Goal: Transaction & Acquisition: Subscribe to service/newsletter

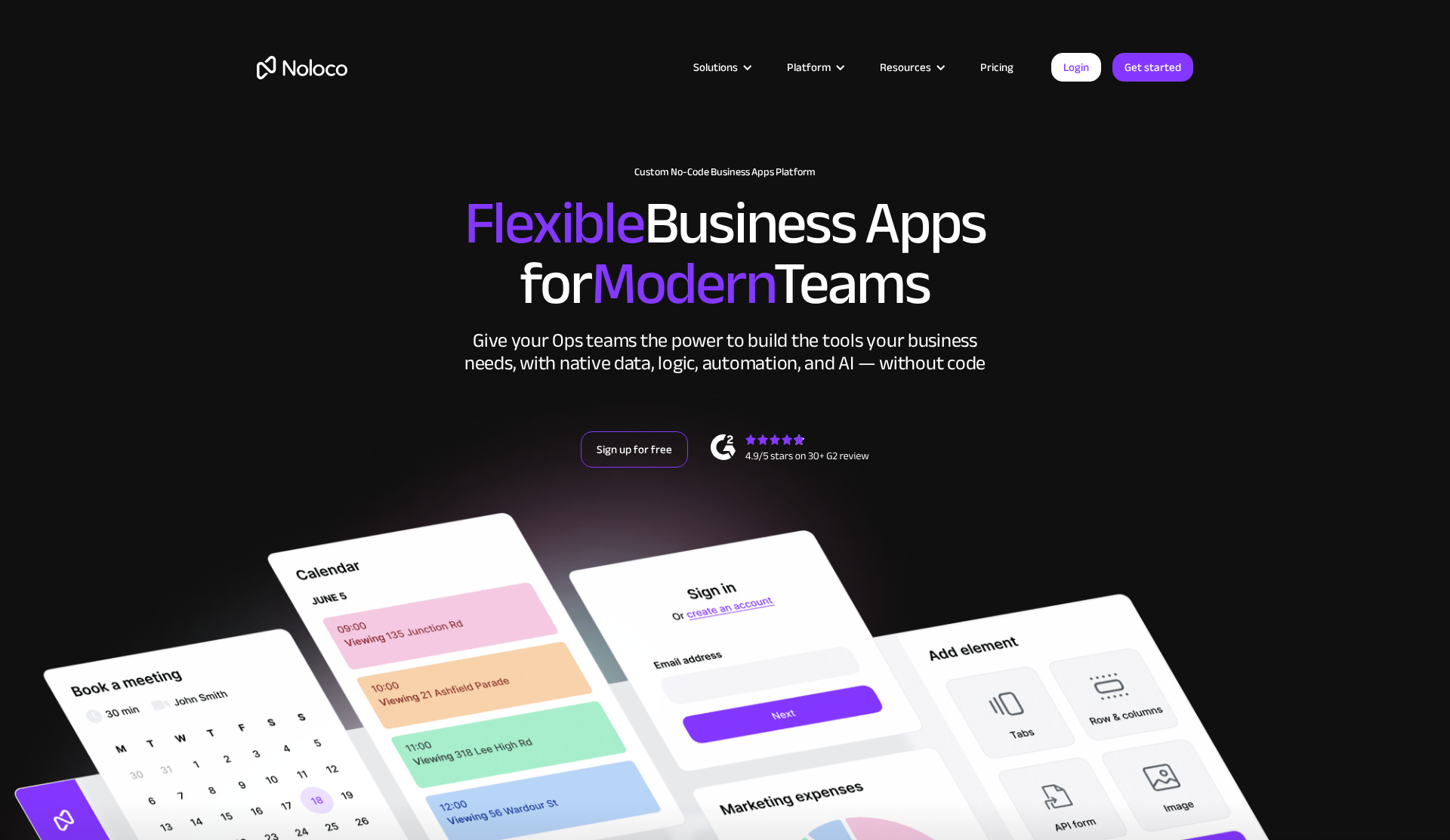
click at [613, 457] on link "Sign up for free" at bounding box center [634, 449] width 107 height 37
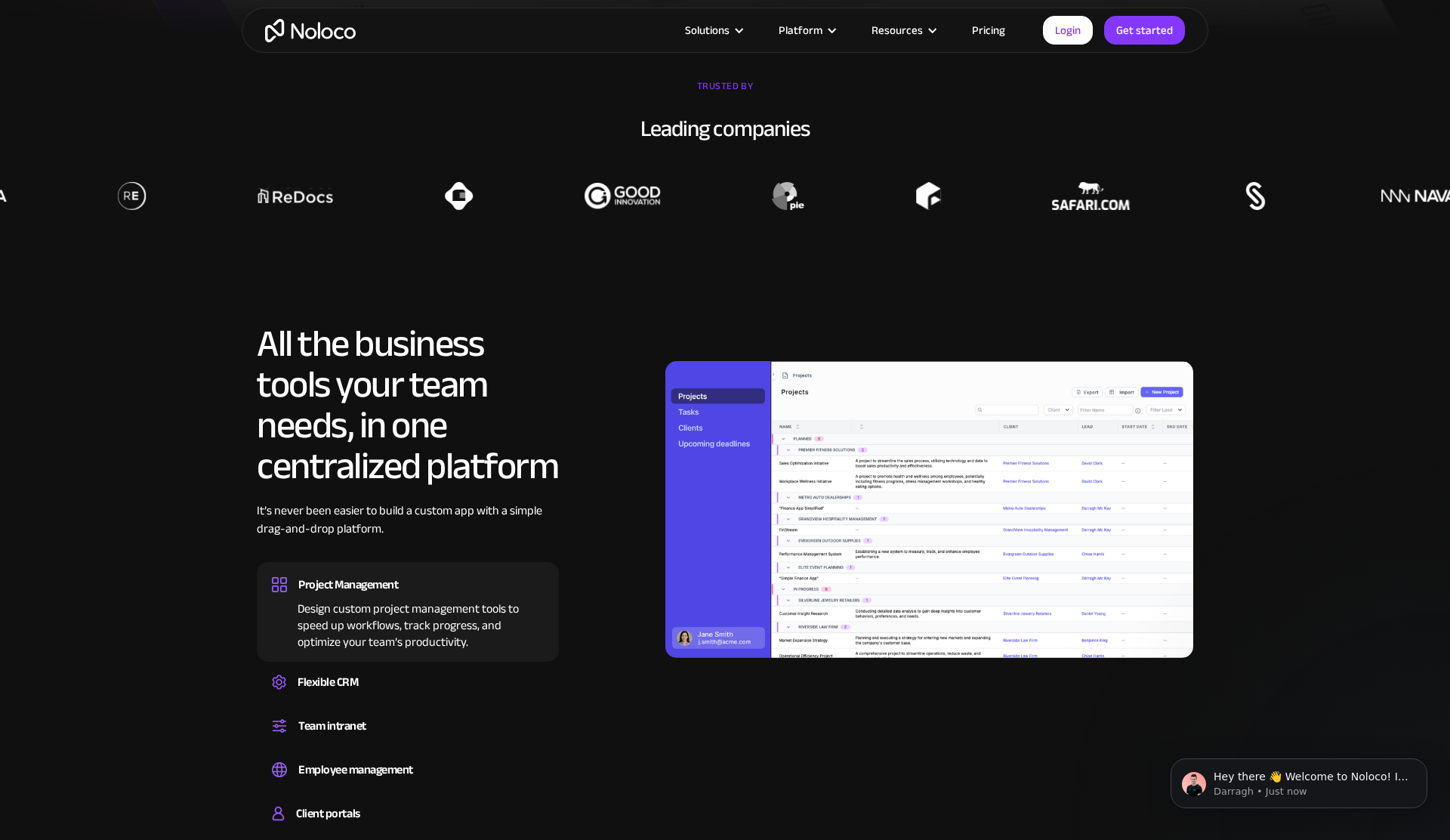
scroll to position [1323, 0]
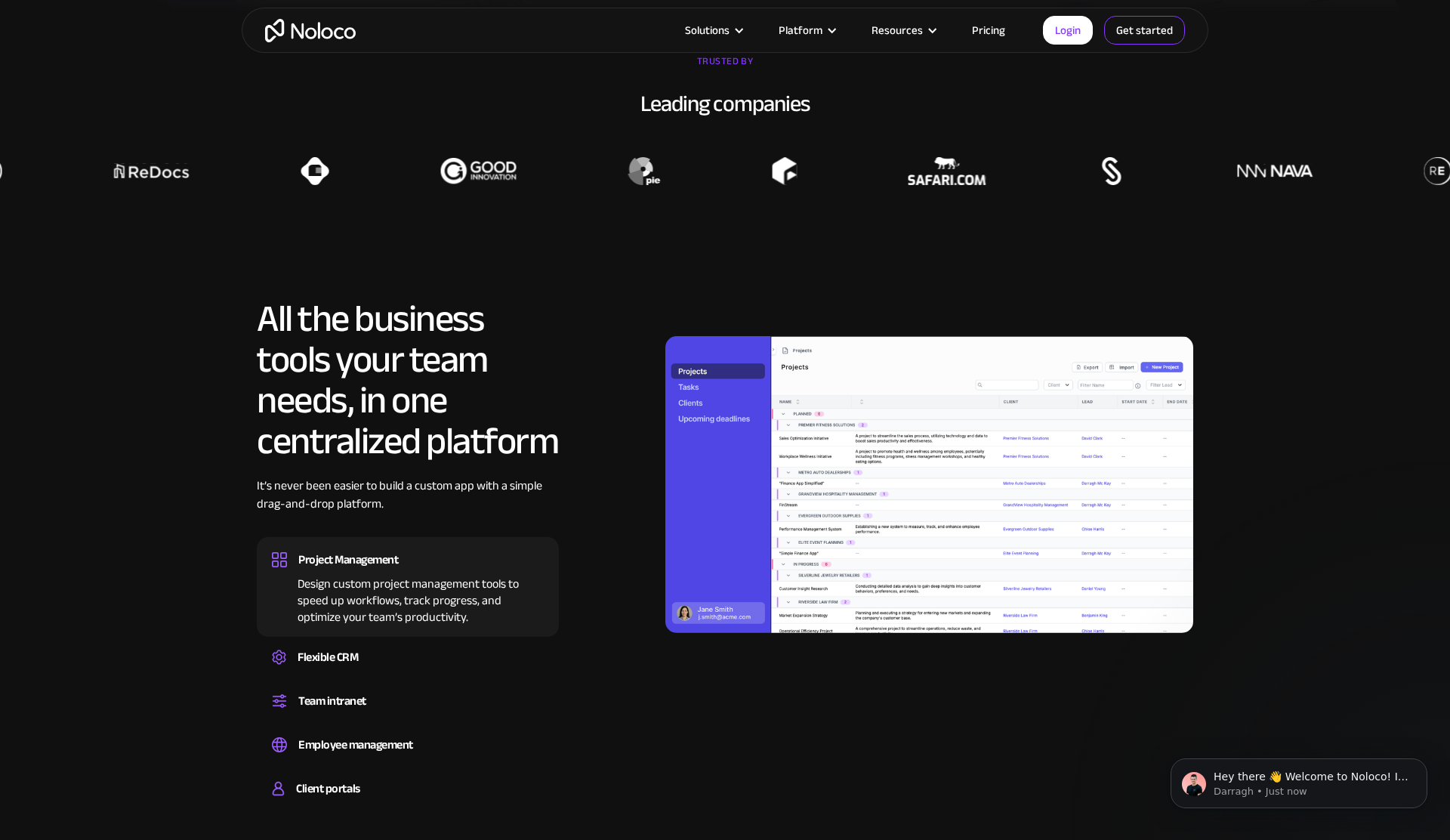
click at [1141, 41] on link "Get started" at bounding box center [1144, 30] width 80 height 28
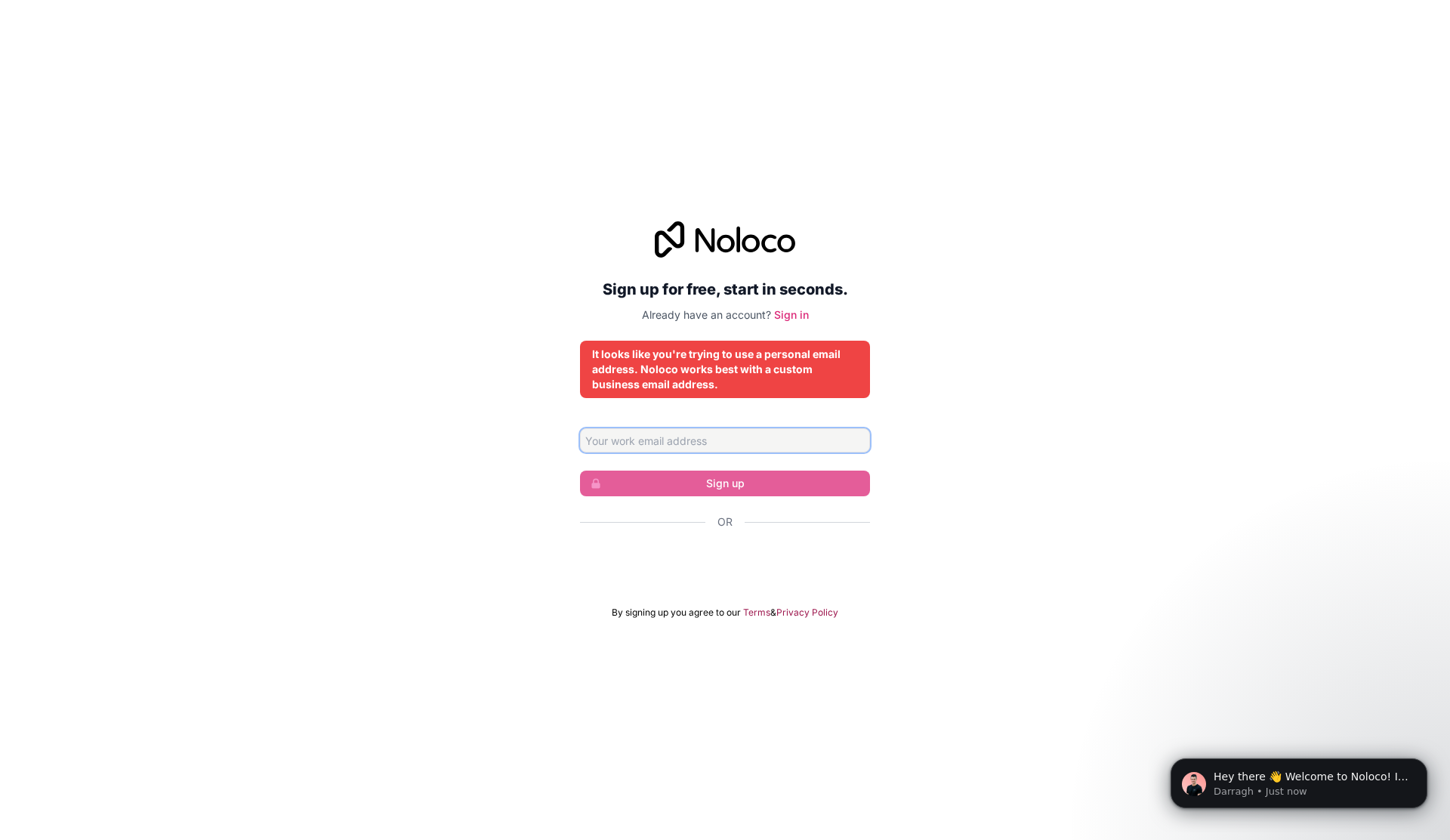
click at [735, 444] on input "Email address" at bounding box center [725, 440] width 290 height 24
type input "wayne@uplinq.com"
click at [708, 435] on input "wayne@uplinq.com" at bounding box center [725, 440] width 290 height 24
